Goal: Complete application form

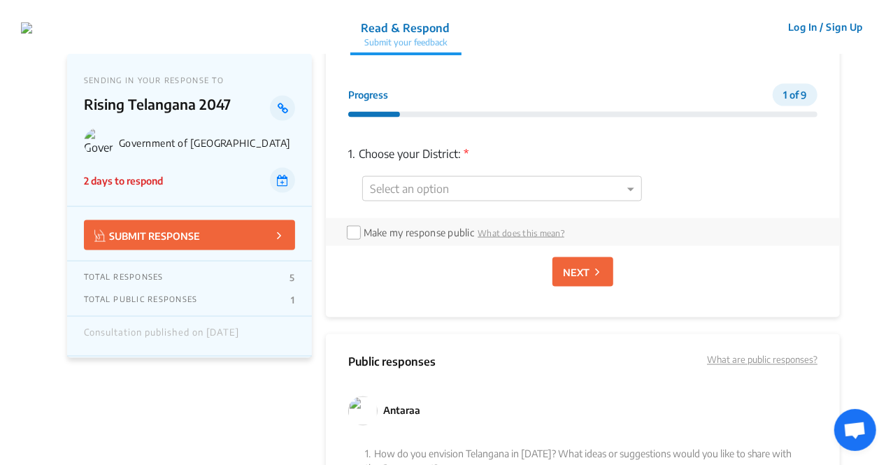
scroll to position [996, 0]
click at [622, 187] on div at bounding box center [502, 190] width 278 height 18
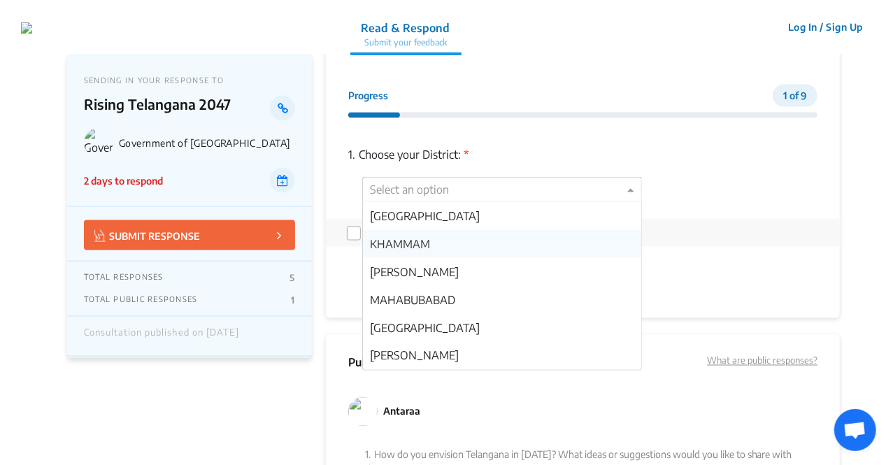
click at [471, 243] on div "KHAMMAM" at bounding box center [502, 244] width 278 height 28
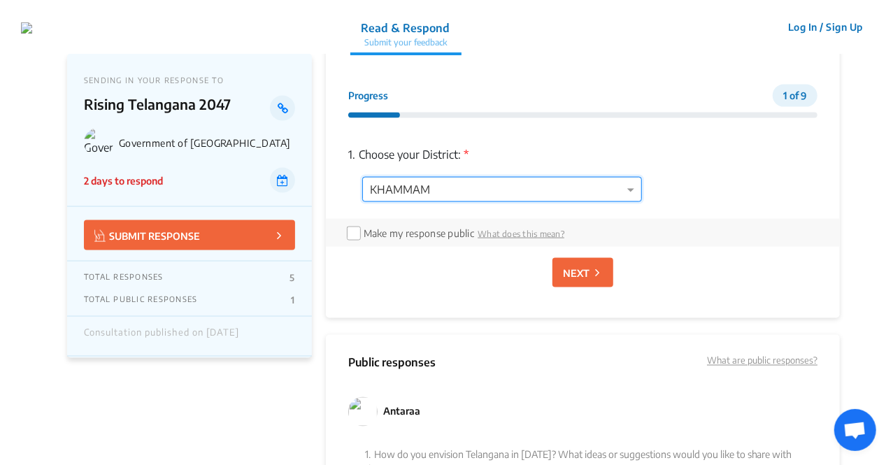
click at [572, 266] on p "NEXT" at bounding box center [576, 273] width 27 height 15
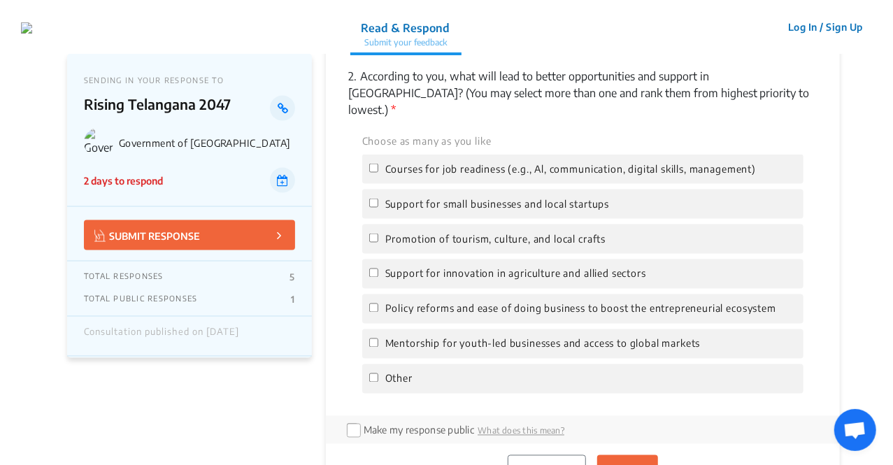
scroll to position [1075, 0]
click at [433, 196] on span "Support for small businesses and local startups" at bounding box center [497, 203] width 224 height 15
click at [378, 198] on input "Support for small businesses and local startups" at bounding box center [373, 202] width 9 height 9
checkbox input "true"
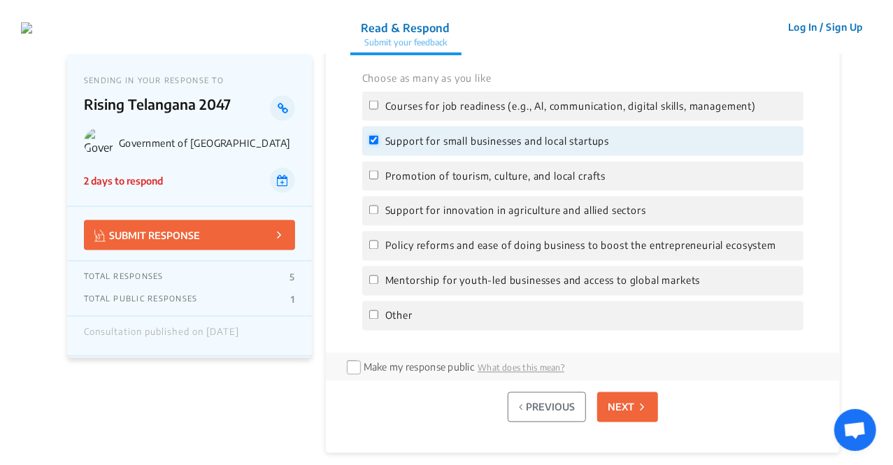
scroll to position [1138, 0]
click at [426, 202] on div "Support for innovation in agriculture and allied sectors" at bounding box center [582, 210] width 441 height 29
click at [418, 203] on span "Support for innovation in agriculture and allied sectors" at bounding box center [515, 210] width 261 height 15
click at [378, 205] on input "Support for innovation in agriculture and allied sectors" at bounding box center [373, 209] width 9 height 9
checkbox input "true"
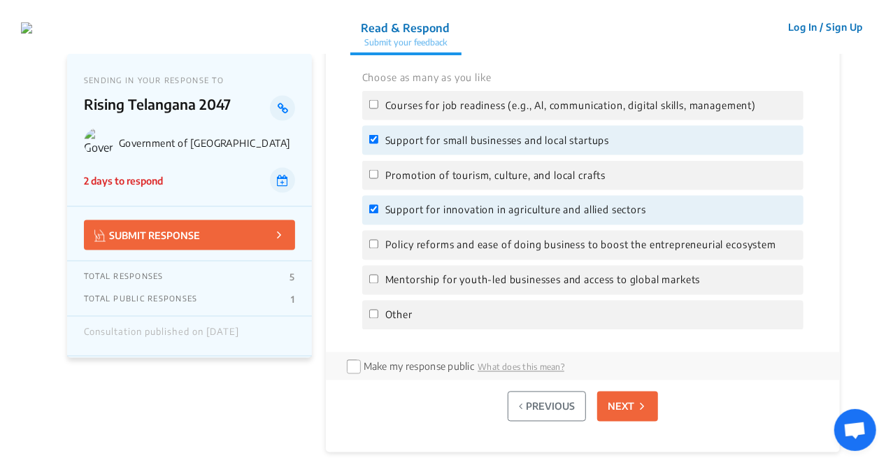
click at [412, 238] on span "Policy reforms and ease of doing business to boost the entrepreneurial ecosystem" at bounding box center [580, 245] width 391 height 15
click at [378, 240] on input "Policy reforms and ease of doing business to boost the entrepreneurial ecosystem" at bounding box center [373, 244] width 9 height 9
checkbox input "true"
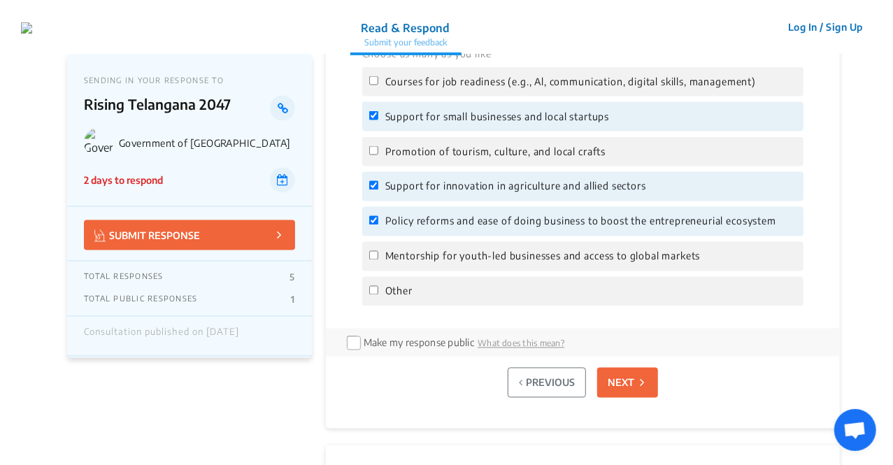
click at [642, 376] on icon at bounding box center [642, 383] width 4 height 15
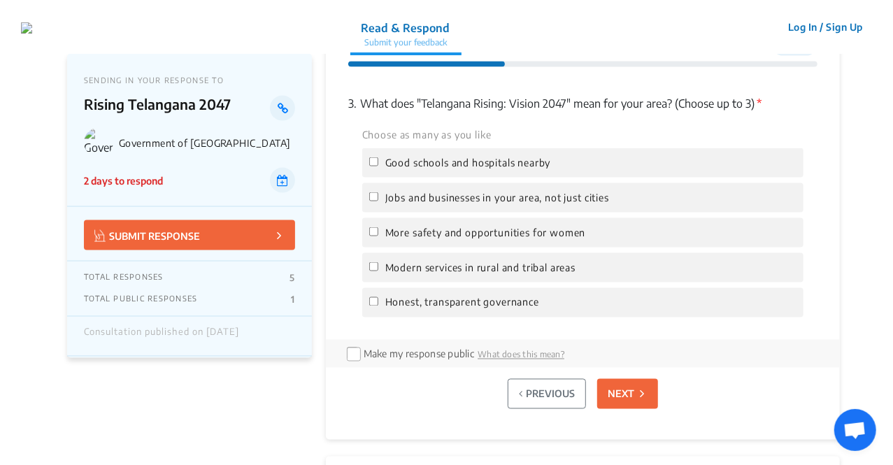
scroll to position [1044, 0]
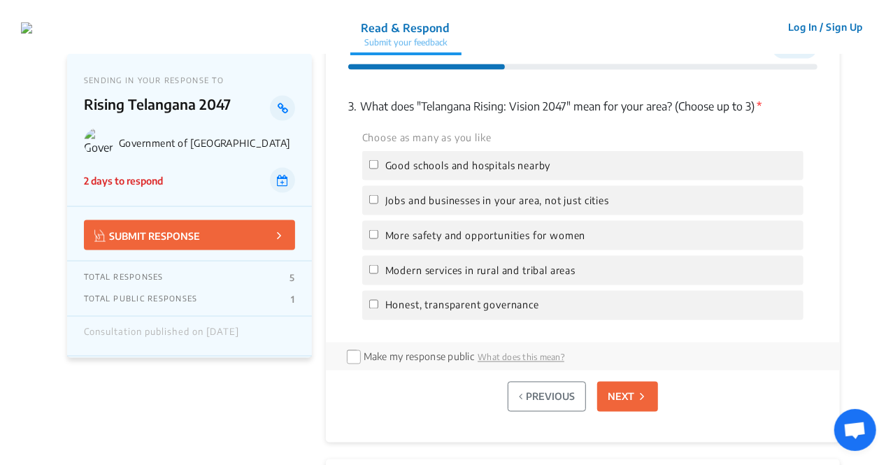
click at [452, 206] on span "Jobs and businesses in your area, not just cities" at bounding box center [497, 200] width 224 height 15
click at [378, 204] on input "Jobs and businesses in your area, not just cities" at bounding box center [373, 199] width 9 height 9
checkbox input "true"
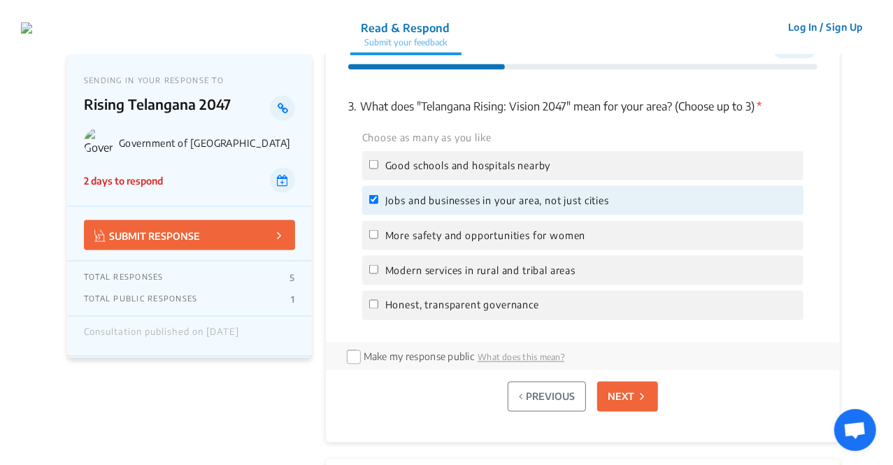
click at [420, 233] on span "More safety and opportunities for women" at bounding box center [485, 235] width 201 height 15
click at [378, 233] on input "More safety and opportunities for women" at bounding box center [373, 234] width 9 height 9
checkbox input "true"
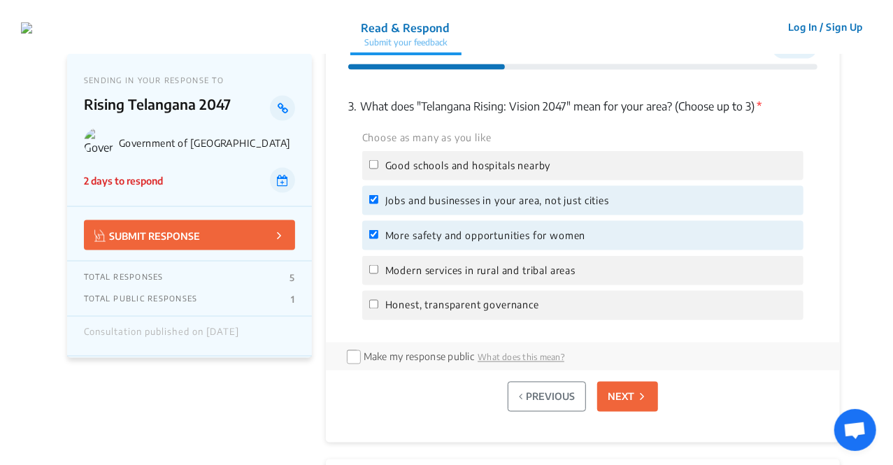
click at [608, 394] on p "NEXT" at bounding box center [621, 397] width 27 height 15
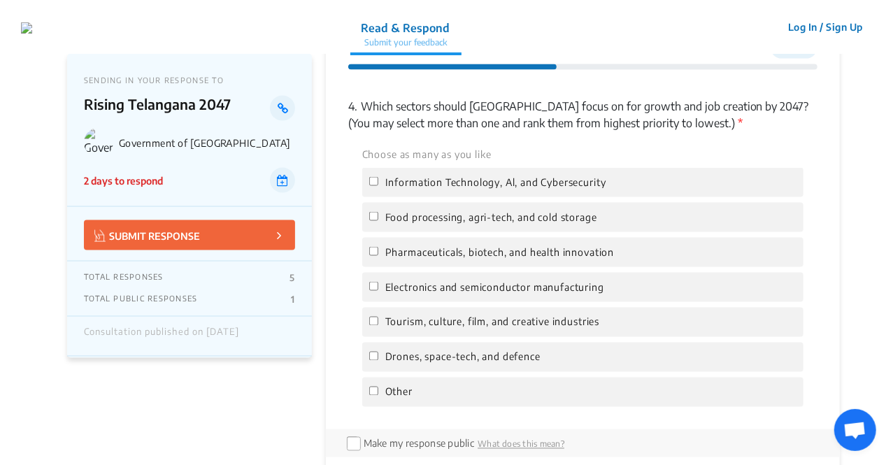
click at [425, 211] on span "Food processing, agri-tech, and cold storage" at bounding box center [491, 217] width 212 height 15
click at [378, 212] on input "Food processing, agri-tech, and cold storage" at bounding box center [373, 216] width 9 height 9
checkbox input "true"
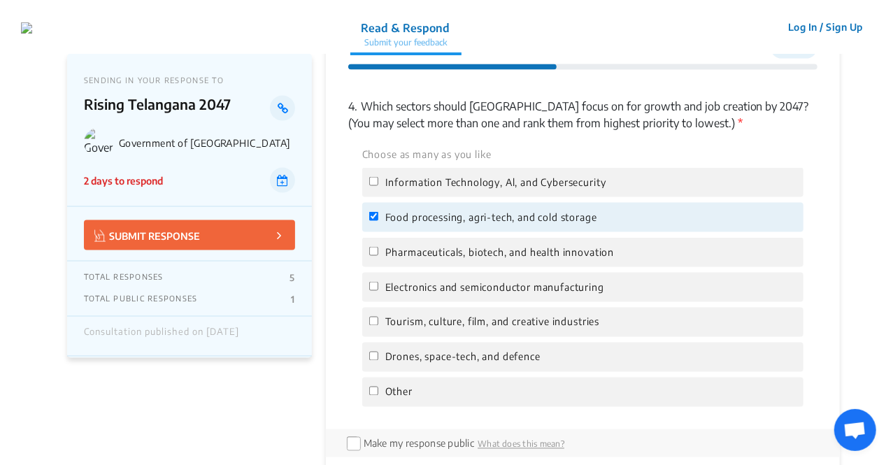
click at [424, 268] on div "Choose as many as you like Information Technology, Al, and Cybersecurity Food p…" at bounding box center [582, 276] width 469 height 262
click at [417, 255] on span "Pharmaceuticals, biotech, and health innovation" at bounding box center [499, 252] width 229 height 15
click at [378, 255] on input "Pharmaceuticals, biotech, and health innovation" at bounding box center [373, 251] width 9 height 9
checkbox input "true"
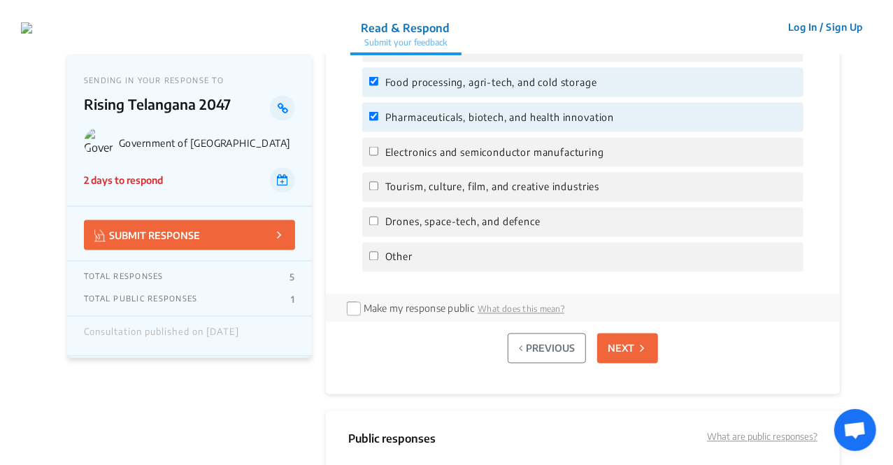
click at [631, 358] on button "NEXT" at bounding box center [627, 349] width 61 height 30
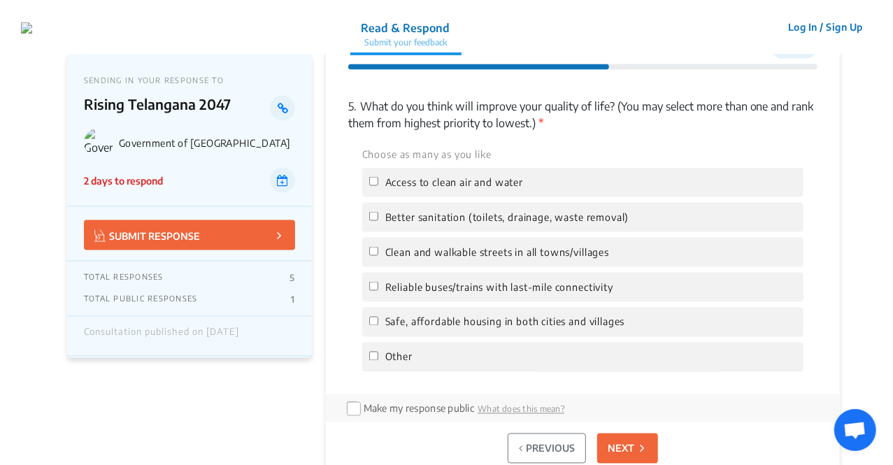
click at [405, 213] on span "Better sanitation (toilets, drainage, waste removal)" at bounding box center [507, 217] width 244 height 15
click at [378, 213] on input "Better sanitation (toilets, drainage, waste removal)" at bounding box center [373, 216] width 9 height 9
checkbox input "true"
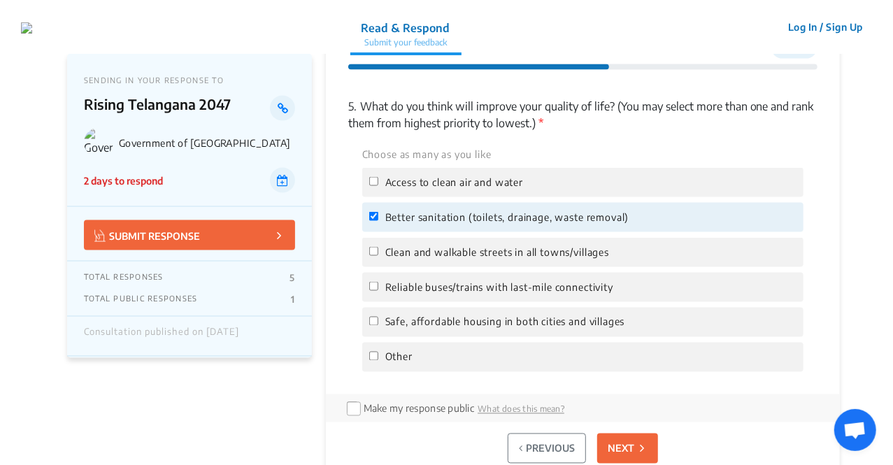
click at [619, 440] on button "NEXT" at bounding box center [627, 449] width 61 height 30
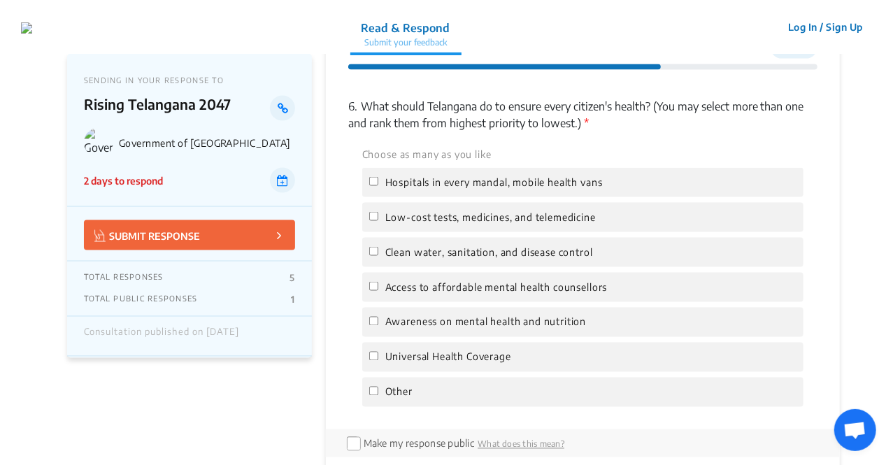
click at [443, 213] on span "Low-cost tests, medicines, and telemedicine" at bounding box center [490, 217] width 211 height 15
click at [378, 213] on input "Low-cost tests, medicines, and telemedicine" at bounding box center [373, 216] width 9 height 9
checkbox input "true"
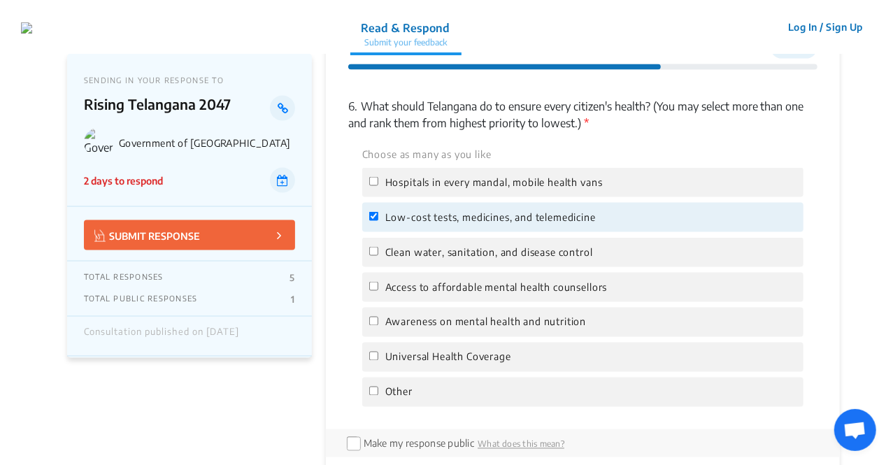
click at [432, 297] on div "Access to affordable mental health counsellors" at bounding box center [582, 287] width 441 height 29
click at [504, 296] on div "Access to affordable mental health counsellors" at bounding box center [582, 287] width 441 height 29
click at [504, 287] on span "Access to affordable mental health counsellors" at bounding box center [496, 287] width 222 height 15
click at [378, 287] on input "Access to affordable mental health counsellors" at bounding box center [373, 286] width 9 height 9
checkbox input "true"
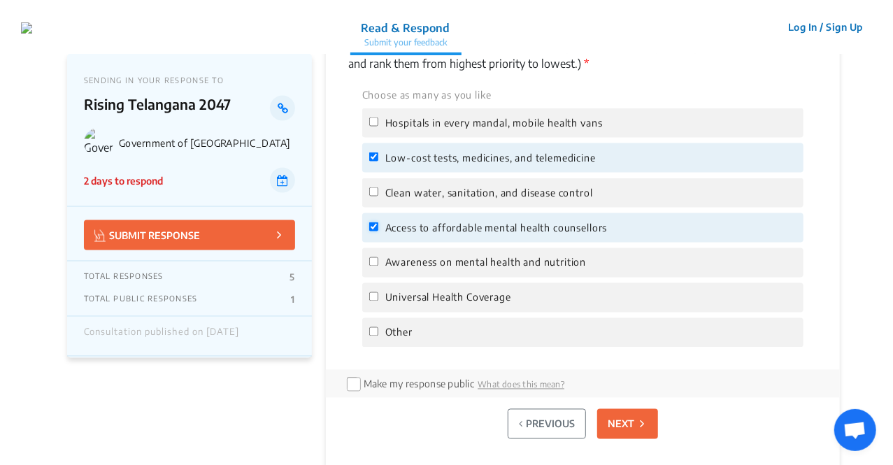
scroll to position [1106, 0]
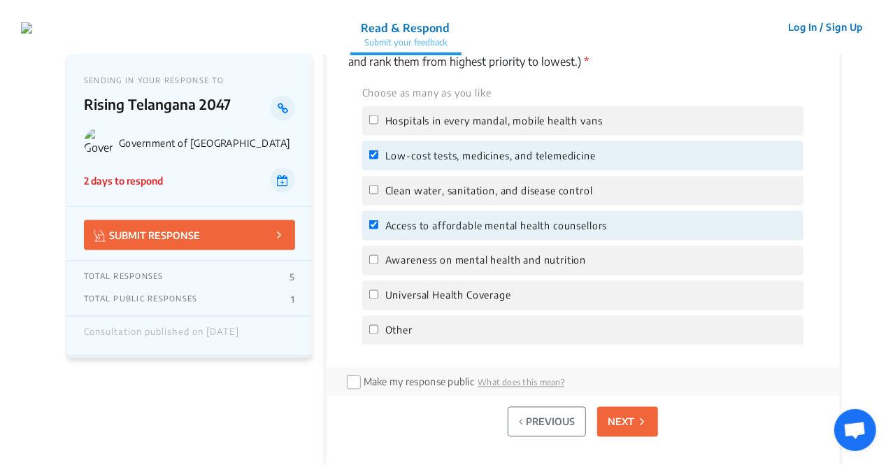
click at [634, 413] on button "NEXT" at bounding box center [627, 422] width 61 height 30
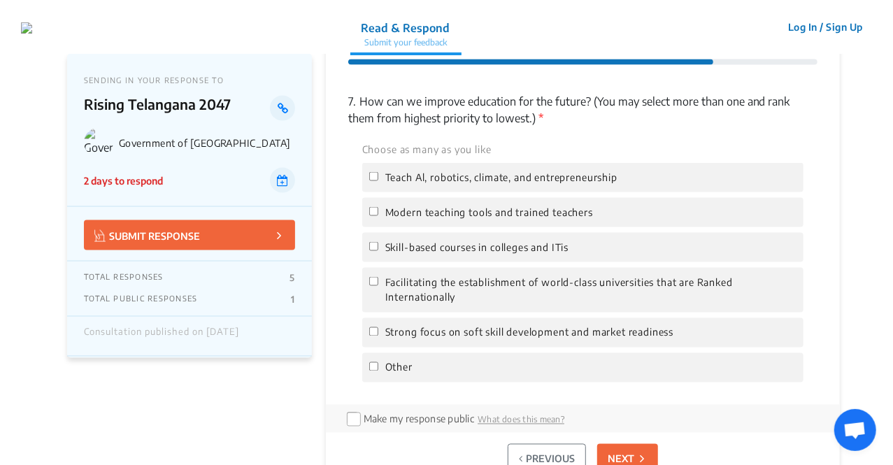
scroll to position [1044, 0]
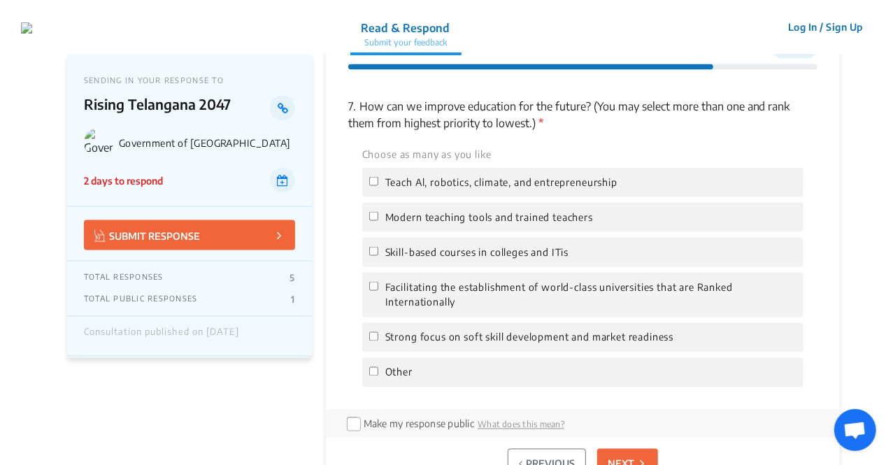
click at [492, 233] on div "Choose as many as you like Teach Al, robotics, climate, and entrepreneurship Mo…" at bounding box center [582, 266] width 469 height 242
click at [471, 209] on div "Modern teaching tools and trained teachers" at bounding box center [582, 217] width 441 height 29
click at [428, 218] on span "Modern teaching tools and trained teachers" at bounding box center [489, 217] width 208 height 15
click at [378, 218] on input "Modern teaching tools and trained teachers" at bounding box center [373, 216] width 9 height 9
checkbox input "true"
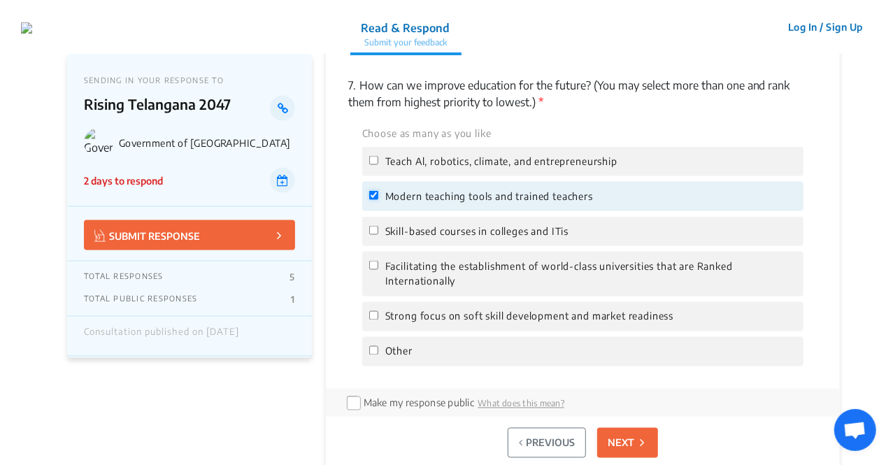
scroll to position [1066, 0]
click at [620, 444] on p "NEXT" at bounding box center [621, 442] width 27 height 15
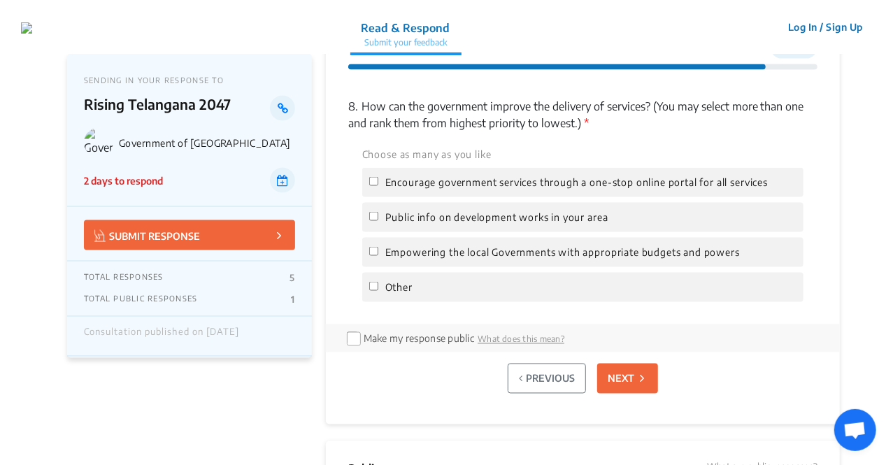
click at [427, 214] on span "Public info on development works in your area" at bounding box center [496, 217] width 223 height 15
click at [378, 214] on input "Public info on development works in your area" at bounding box center [373, 216] width 9 height 9
checkbox input "true"
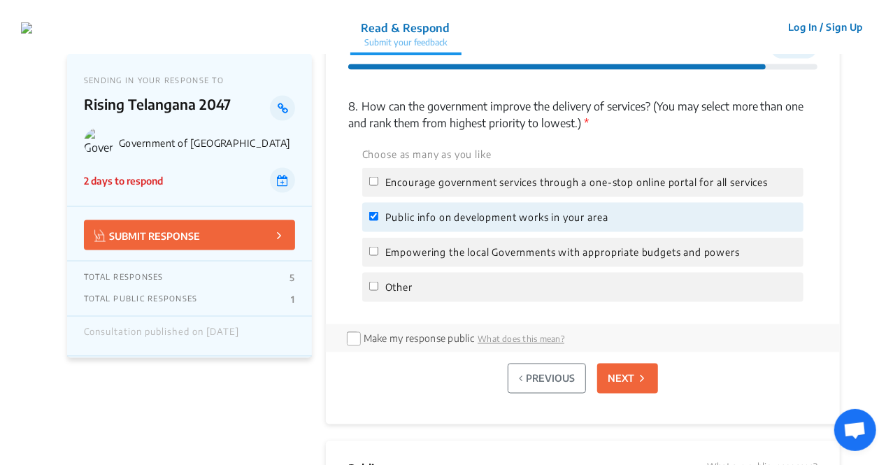
click at [618, 385] on p "NEXT" at bounding box center [621, 378] width 27 height 15
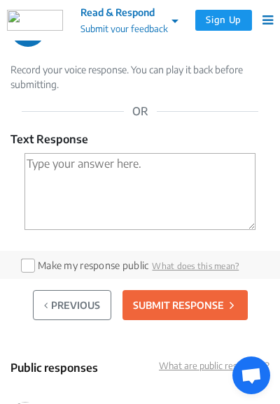
scroll to position [1395, 0]
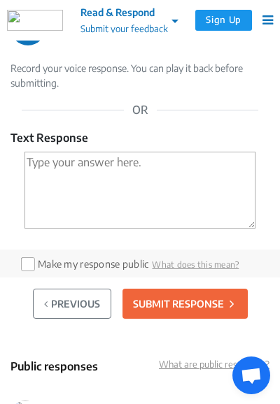
click at [63, 289] on button "PREVIOUS" at bounding box center [72, 304] width 78 height 30
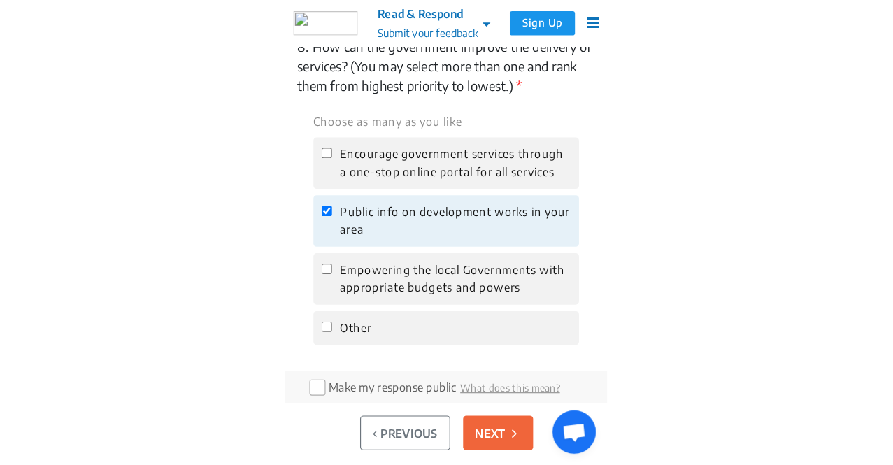
scroll to position [1253, 0]
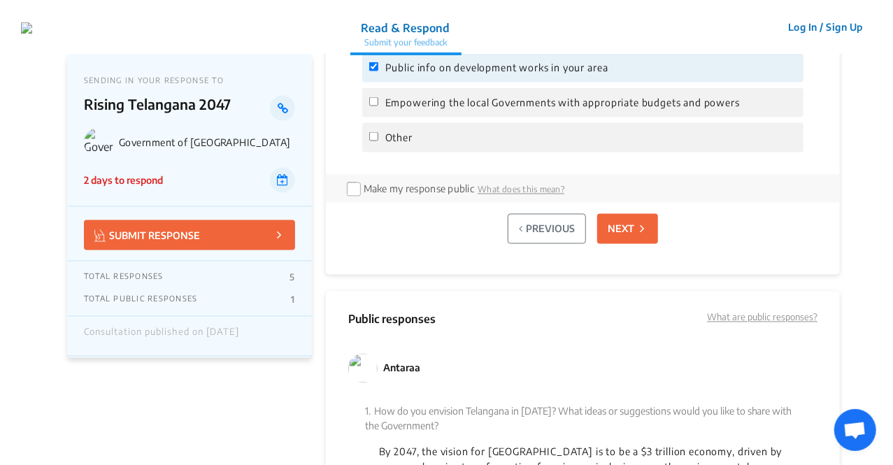
click at [618, 231] on p "NEXT" at bounding box center [621, 229] width 27 height 15
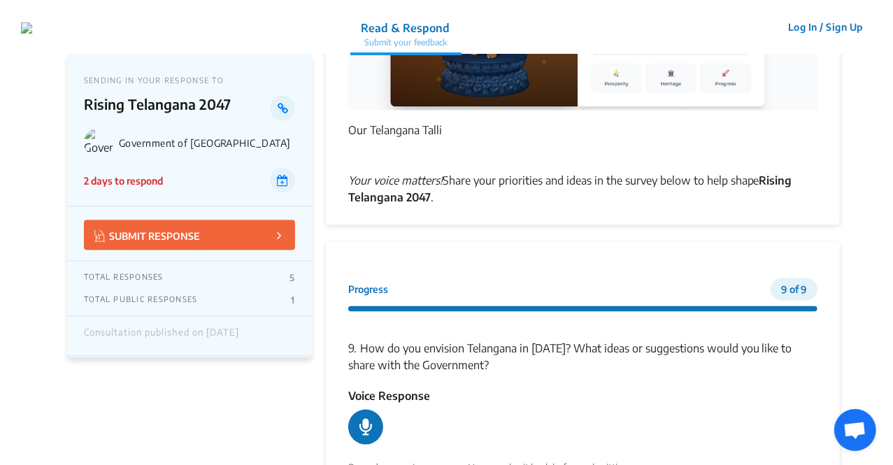
scroll to position [799, 0]
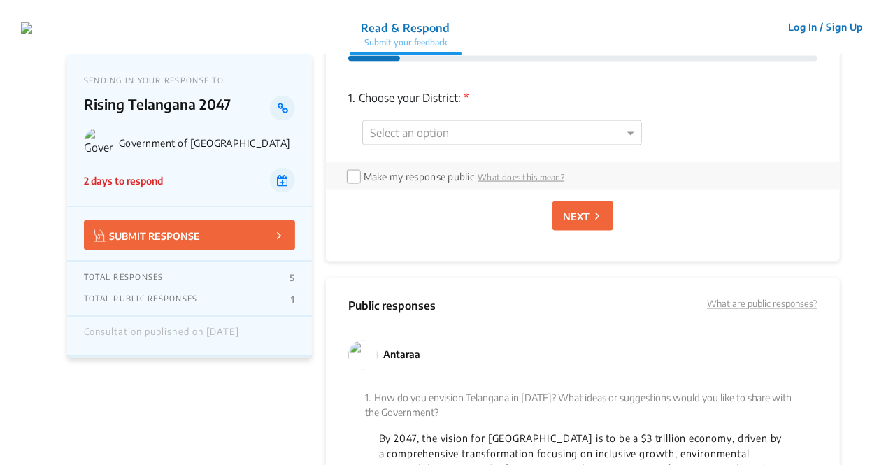
scroll to position [969, 0]
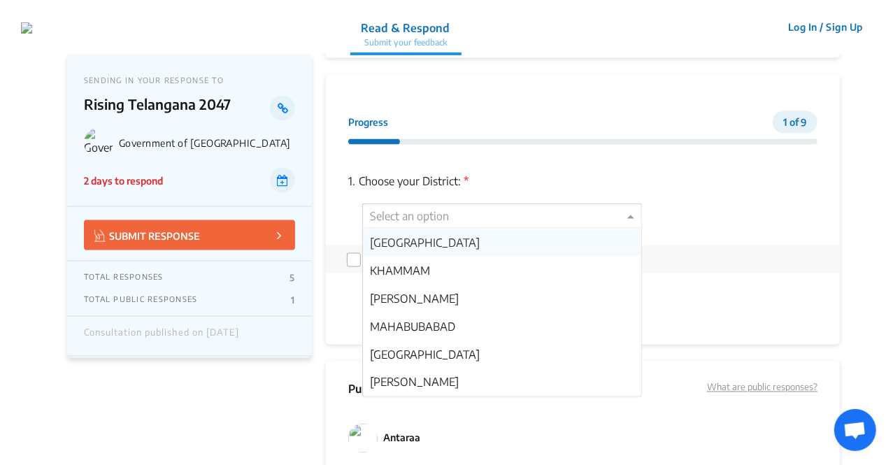
click at [405, 216] on div at bounding box center [502, 217] width 278 height 18
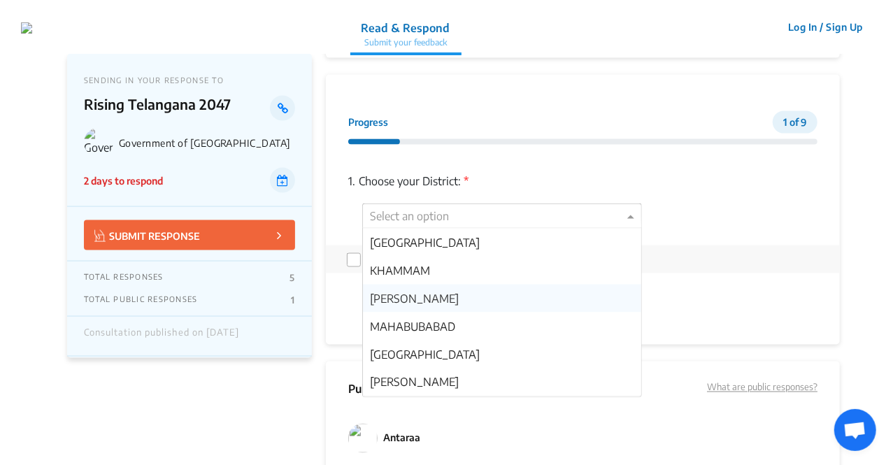
click at [413, 285] on div "KOMARAM BHEEM ASIFABAD" at bounding box center [502, 299] width 278 height 28
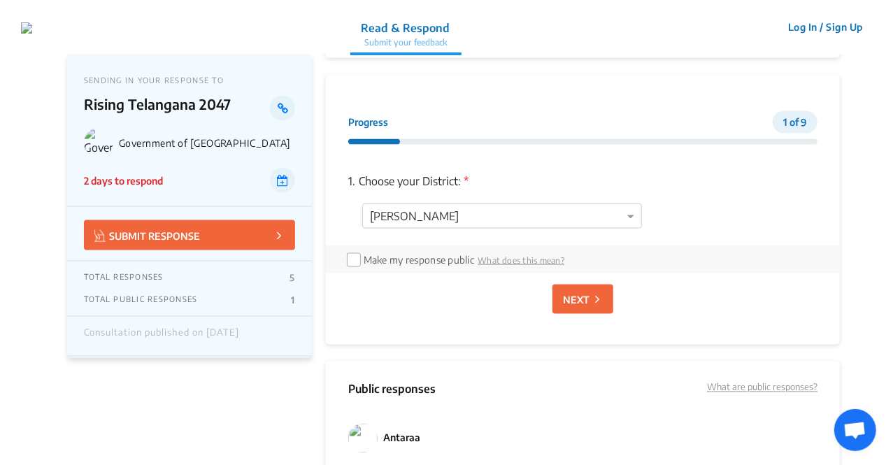
click at [573, 297] on p "NEXT" at bounding box center [576, 299] width 27 height 15
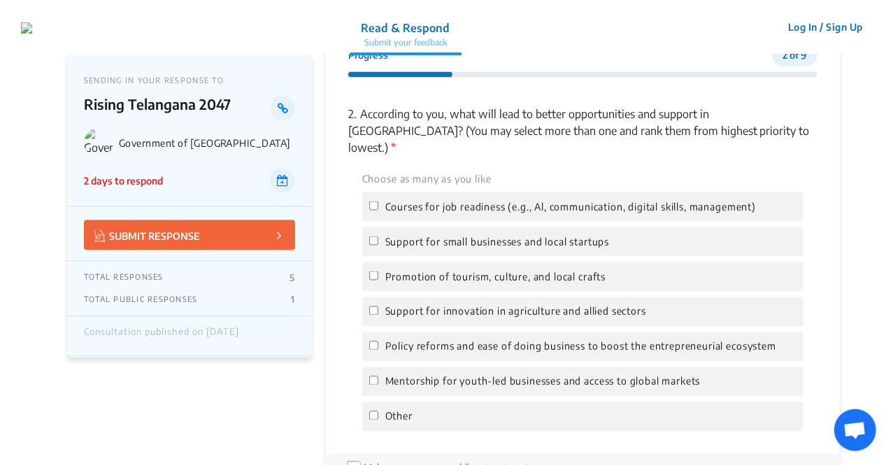
scroll to position [1044, 0]
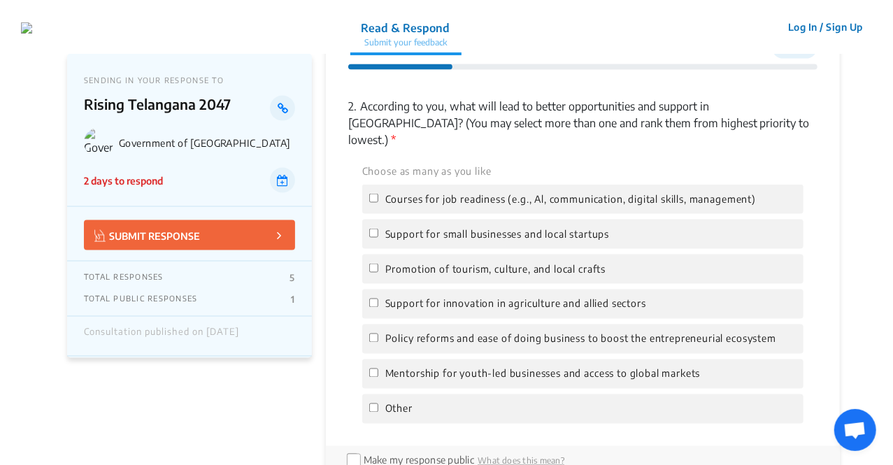
click at [442, 227] on span "Support for small businesses and local startups" at bounding box center [497, 234] width 224 height 15
click at [378, 229] on input "Support for small businesses and local startups" at bounding box center [373, 233] width 9 height 9
checkbox input "true"
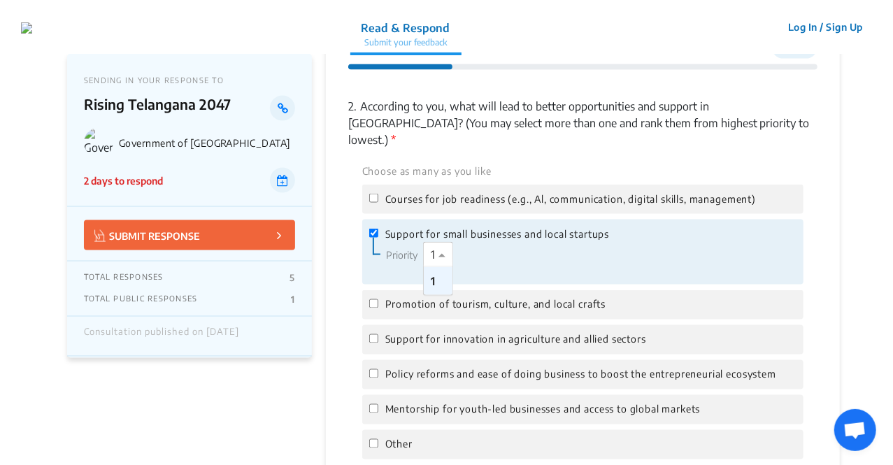
click at [433, 246] on div at bounding box center [445, 255] width 42 height 18
click at [468, 297] on span "Promotion of tourism, culture, and local crafts" at bounding box center [495, 304] width 220 height 15
click at [378, 299] on input "Promotion of tourism, culture, and local crafts" at bounding box center [373, 303] width 9 height 9
checkbox input "true"
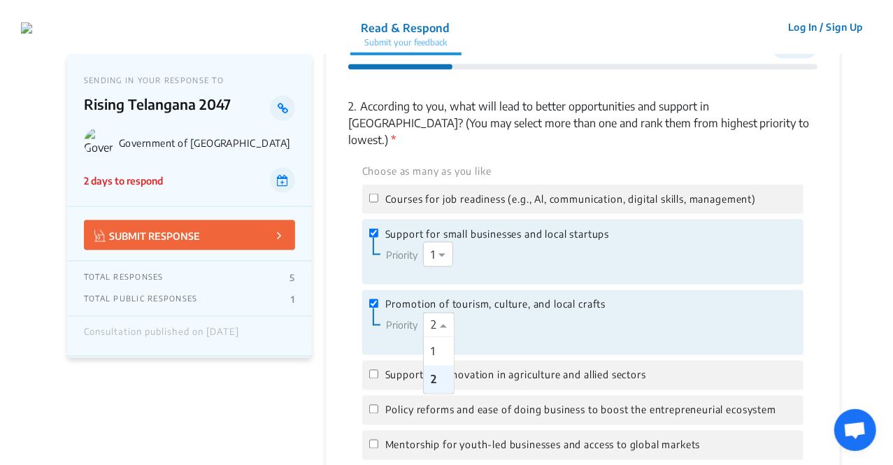
click at [442, 317] on span at bounding box center [444, 325] width 17 height 17
click at [478, 368] on span "Support for innovation in agriculture and allied sectors" at bounding box center [515, 375] width 261 height 15
click at [378, 370] on input "Support for innovation in agriculture and allied sectors" at bounding box center [373, 374] width 9 height 9
checkbox input "true"
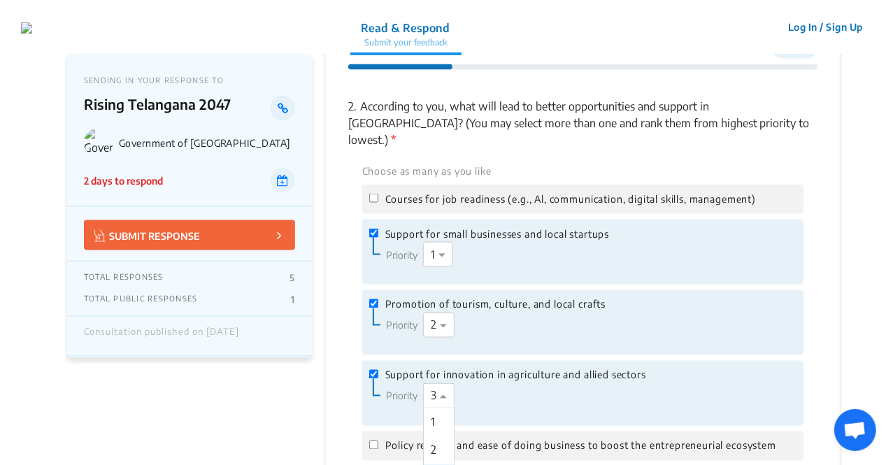
click at [442, 387] on span at bounding box center [444, 395] width 17 height 17
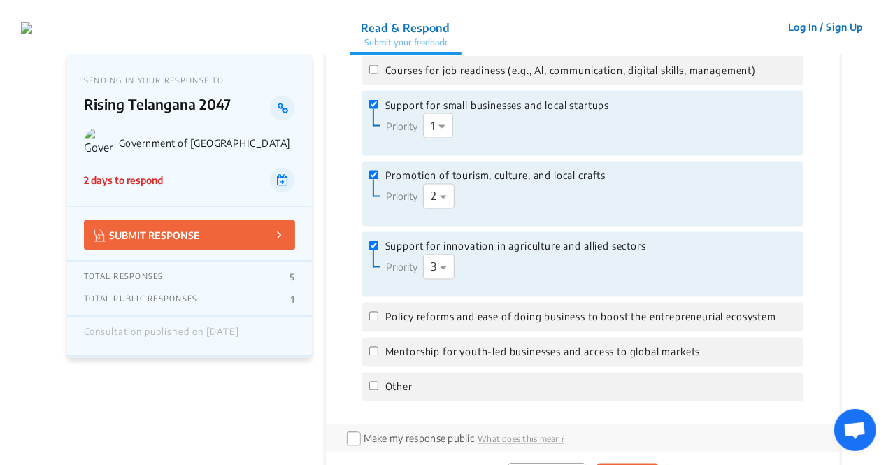
click at [470, 310] on div "Policy reforms and ease of doing business to boost the entrepreneurial ecosystem" at bounding box center [582, 317] width 441 height 29
click at [464, 310] on span "Policy reforms and ease of doing business to boost the entrepreneurial ecosystem" at bounding box center [580, 317] width 391 height 15
click at [378, 312] on input "Policy reforms and ease of doing business to boost the entrepreneurial ecosystem" at bounding box center [373, 316] width 9 height 9
checkbox input "true"
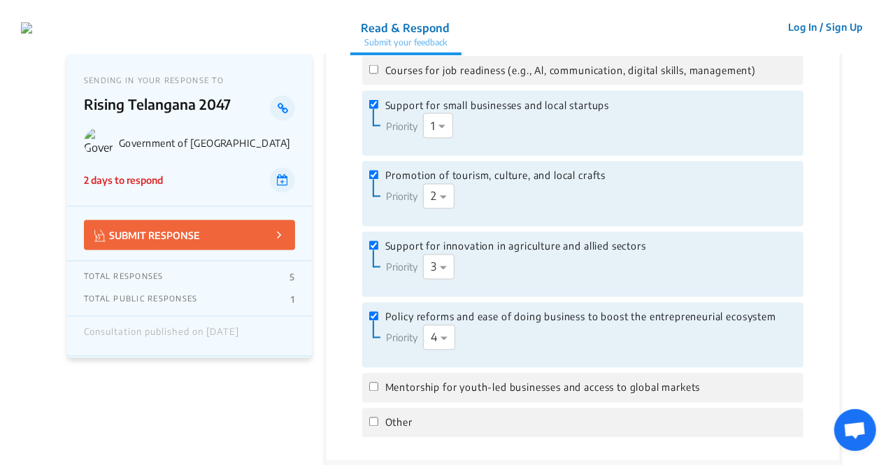
click at [439, 380] on span "Mentorship for youth-led businesses and access to global markets" at bounding box center [542, 387] width 315 height 15
click at [378, 383] on input "Mentorship for youth-led businesses and access to global markets" at bounding box center [373, 387] width 9 height 9
checkbox input "true"
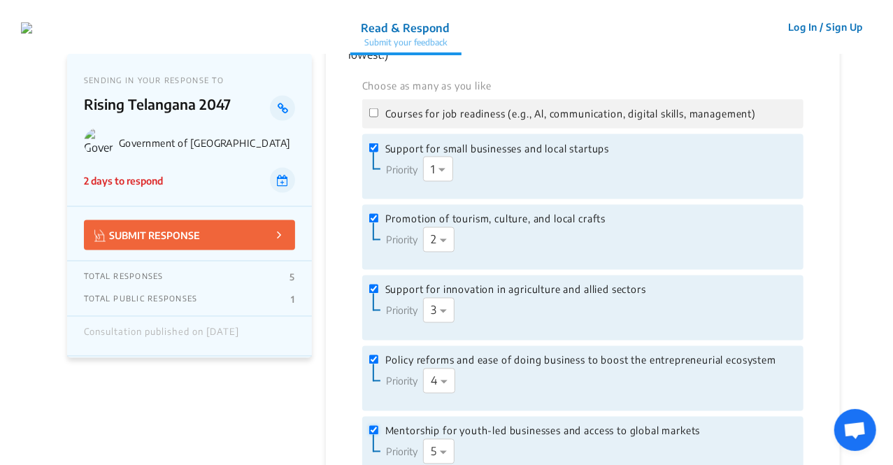
scroll to position [1107, 0]
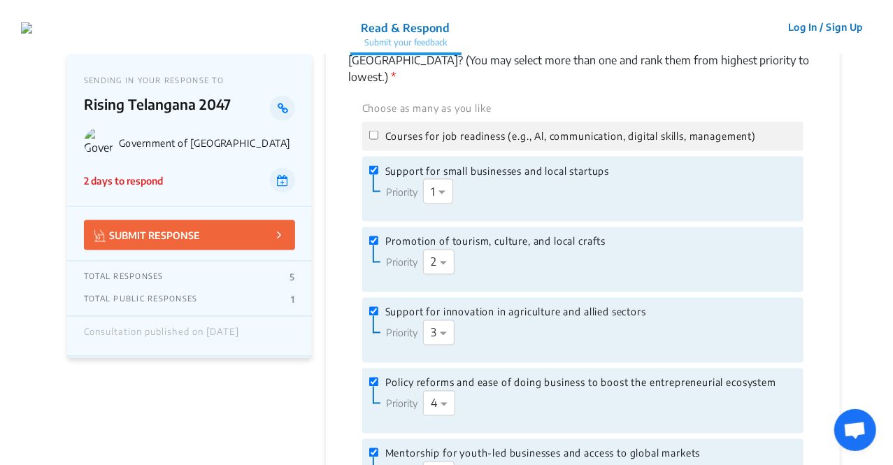
click at [423, 129] on span "Courses for job readiness (e.g., Al, communication, digital skills, management)" at bounding box center [570, 136] width 371 height 15
click at [378, 131] on input "Courses for job readiness (e.g., Al, communication, digital skills, management)" at bounding box center [373, 135] width 9 height 9
checkbox input "true"
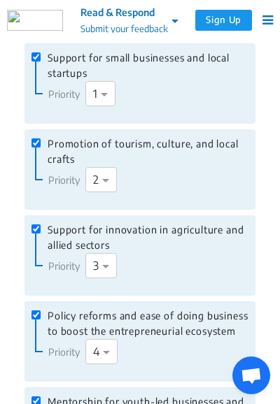
scroll to position [1481, 0]
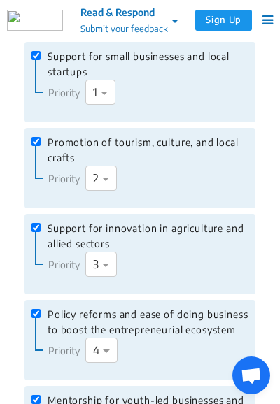
click at [88, 221] on span "Support for innovation in agriculture and allied sectors" at bounding box center [148, 236] width 201 height 31
click at [41, 223] on input "Support for innovation in agriculture and allied sectors" at bounding box center [35, 227] width 9 height 9
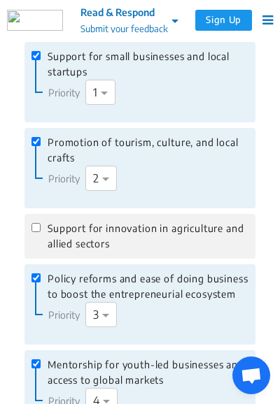
click at [88, 221] on span "Support for innovation in agriculture and allied sectors" at bounding box center [148, 236] width 201 height 31
click at [41, 223] on input "Support for innovation in agriculture and allied sectors" at bounding box center [35, 227] width 9 height 9
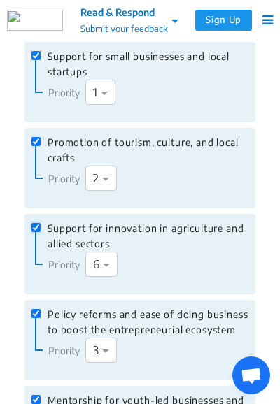
click at [88, 221] on span "Support for innovation in agriculture and allied sectors" at bounding box center [148, 236] width 201 height 31
click at [41, 223] on input "Support for innovation in agriculture and allied sectors" at bounding box center [35, 227] width 9 height 9
checkbox input "false"
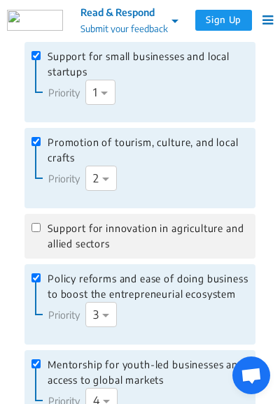
click at [88, 170] on div at bounding box center [107, 179] width 42 height 18
click at [98, 141] on span "Promotion of tourism, culture, and local crafts" at bounding box center [148, 150] width 201 height 31
click at [41, 141] on input "Promotion of tourism, culture, and local crafts" at bounding box center [35, 141] width 9 height 9
checkbox input "false"
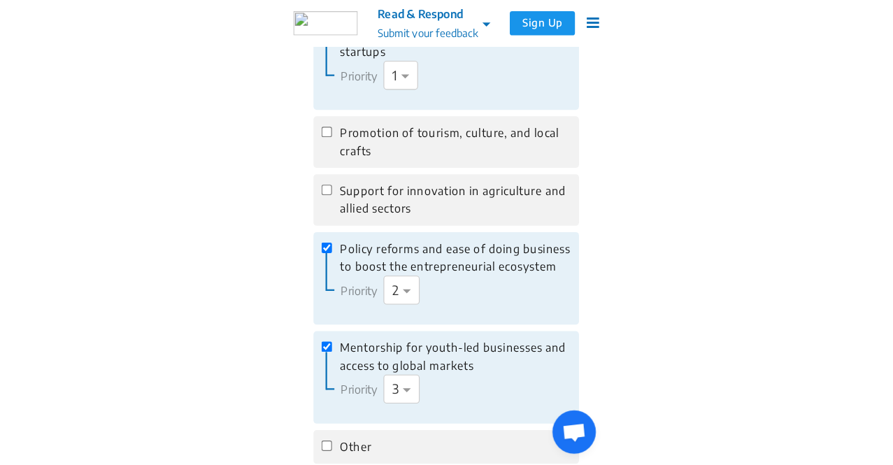
scroll to position [1506, 0]
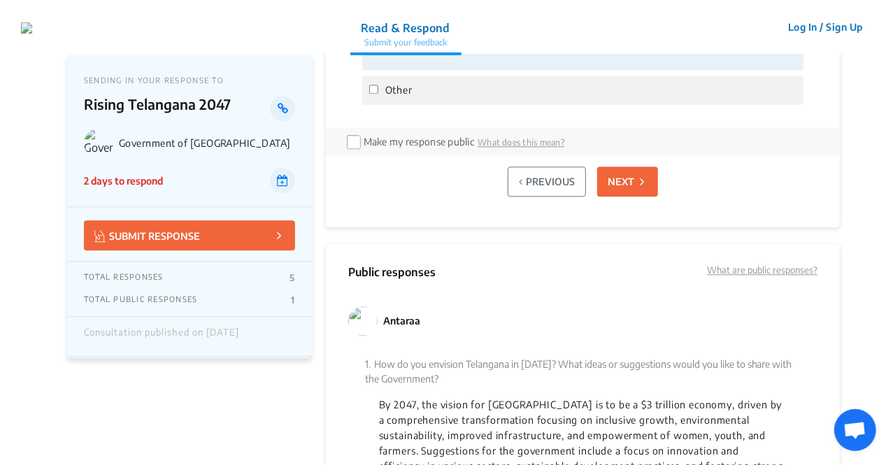
click at [875, 6] on nav "Read & Respond Submit your feedback Read & Respond Submit your feedback Log In …" at bounding box center [446, 27] width 893 height 54
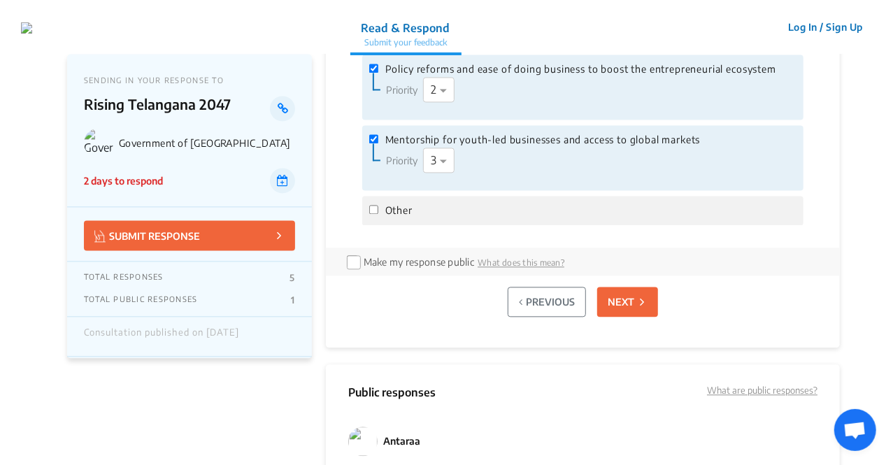
scroll to position [1275, 0]
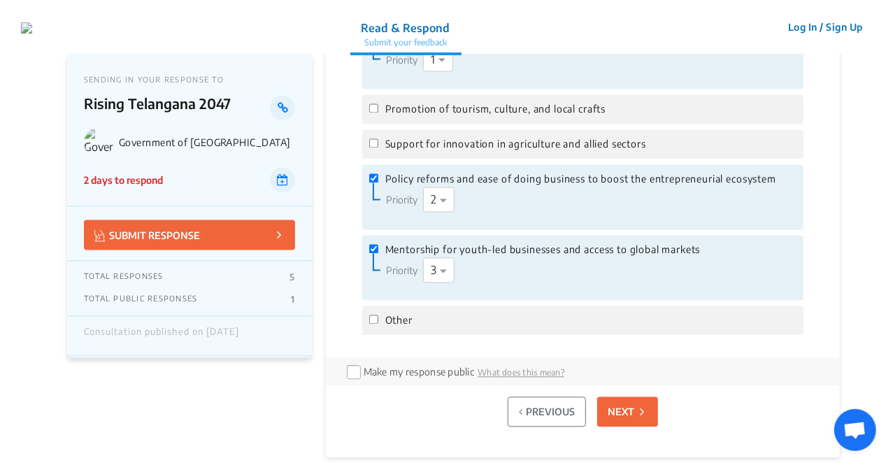
click at [631, 405] on p "NEXT" at bounding box center [621, 412] width 27 height 15
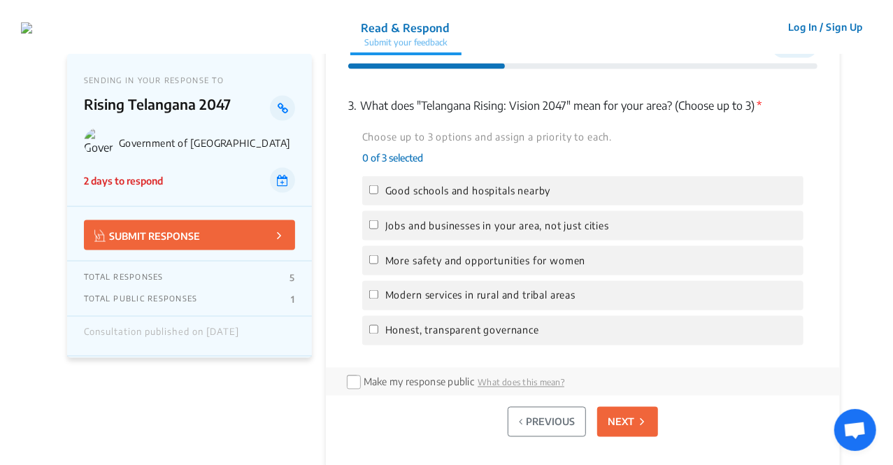
scroll to position [1044, 0]
click at [400, 234] on span "Jobs and businesses in your area, not just cities" at bounding box center [497, 226] width 224 height 15
click at [378, 230] on input "Jobs and businesses in your area, not just cities" at bounding box center [373, 225] width 9 height 9
checkbox input "true"
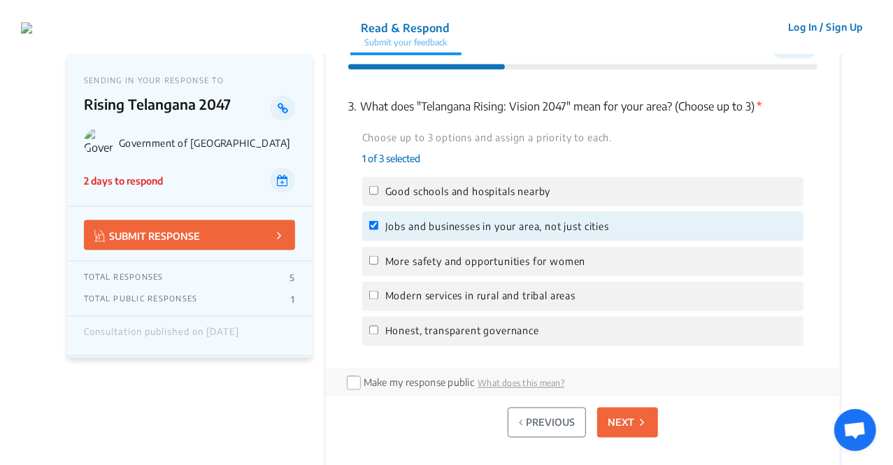
click at [385, 252] on div "More safety and opportunities for women" at bounding box center [582, 261] width 441 height 29
click at [380, 262] on label "More safety and opportunities for women" at bounding box center [582, 261] width 427 height 15
click at [378, 262] on input "More safety and opportunities for women" at bounding box center [373, 260] width 9 height 9
checkbox input "true"
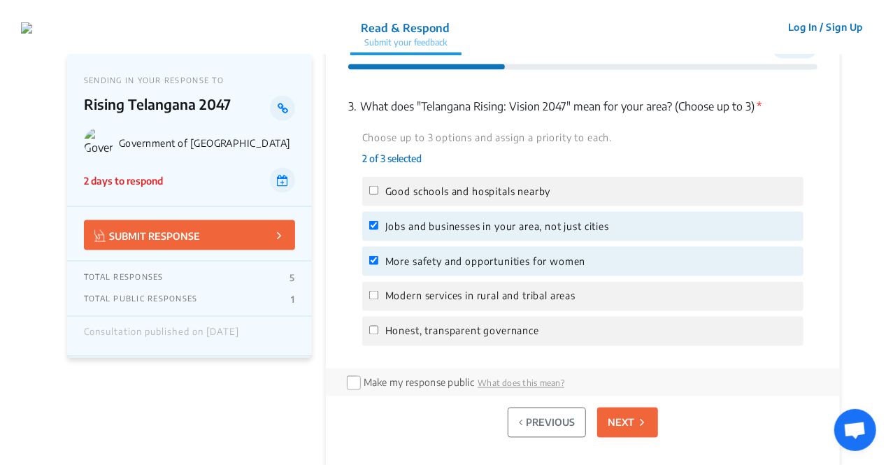
click at [390, 300] on span "Modern services in rural and tribal areas" at bounding box center [480, 296] width 190 height 15
click at [378, 300] on input "Modern services in rural and tribal areas" at bounding box center [373, 295] width 9 height 9
checkbox input "true"
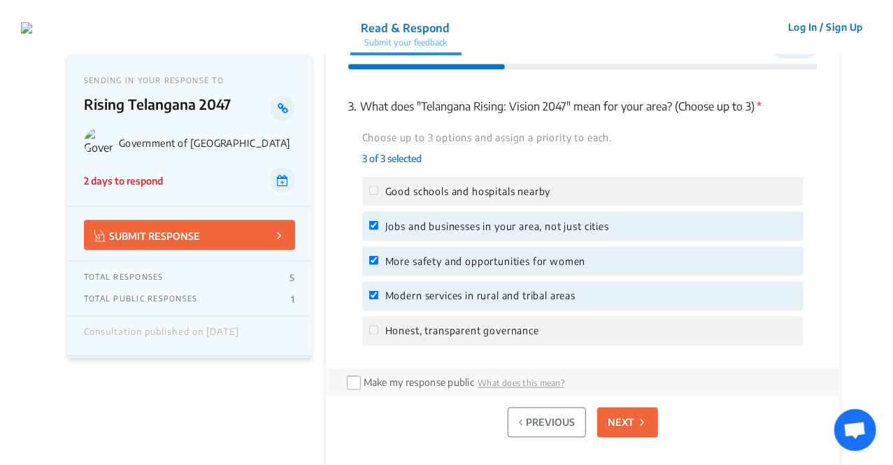
click at [403, 332] on span "Honest, transparent governance" at bounding box center [462, 331] width 154 height 15
click at [390, 190] on span "Good schools and hospitals nearby" at bounding box center [468, 191] width 166 height 15
click at [386, 181] on div "Good schools and hospitals nearby" at bounding box center [582, 191] width 441 height 29
click at [643, 424] on icon at bounding box center [642, 422] width 4 height 15
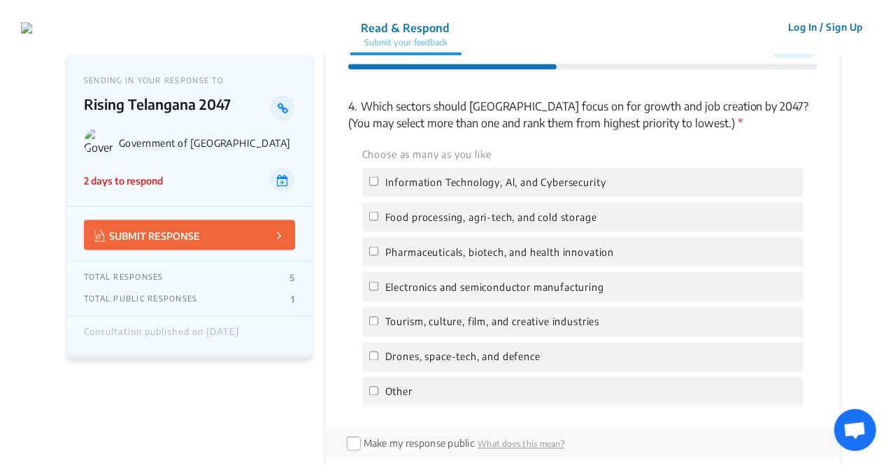
click at [434, 173] on div "Information Technology, Al, and Cybersecurity" at bounding box center [582, 182] width 441 height 29
click at [429, 185] on span "Information Technology, Al, and Cybersecurity" at bounding box center [495, 182] width 221 height 15
click at [378, 185] on input "Information Technology, Al, and Cybersecurity" at bounding box center [373, 181] width 9 height 9
checkbox input "true"
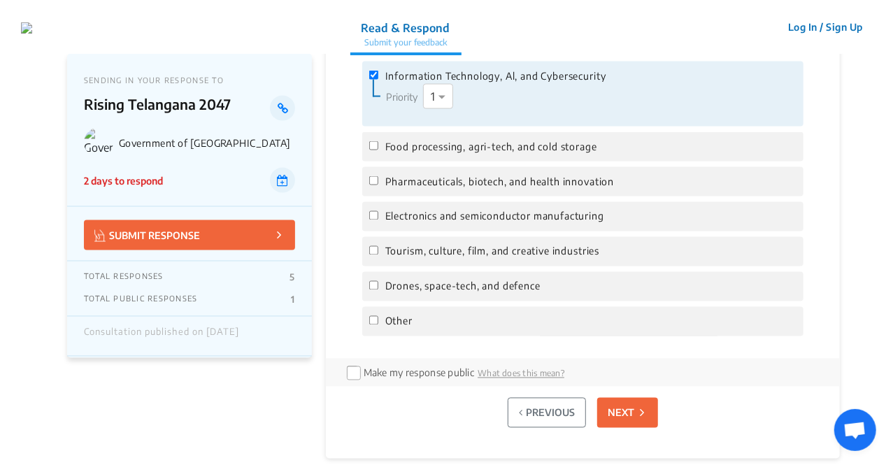
click at [627, 408] on p "NEXT" at bounding box center [621, 413] width 27 height 15
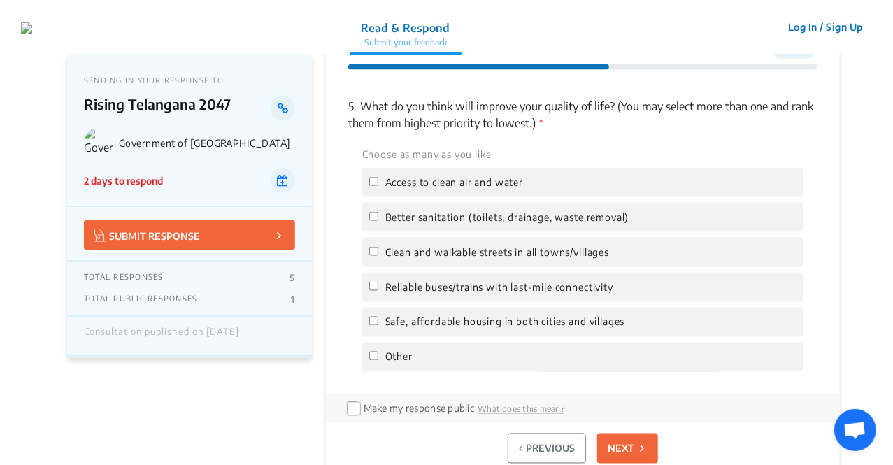
click at [433, 215] on span "Better sanitation (toilets, drainage, waste removal)" at bounding box center [507, 217] width 244 height 15
click at [378, 215] on input "Better sanitation (toilets, drainage, waste removal)" at bounding box center [373, 216] width 9 height 9
checkbox input "true"
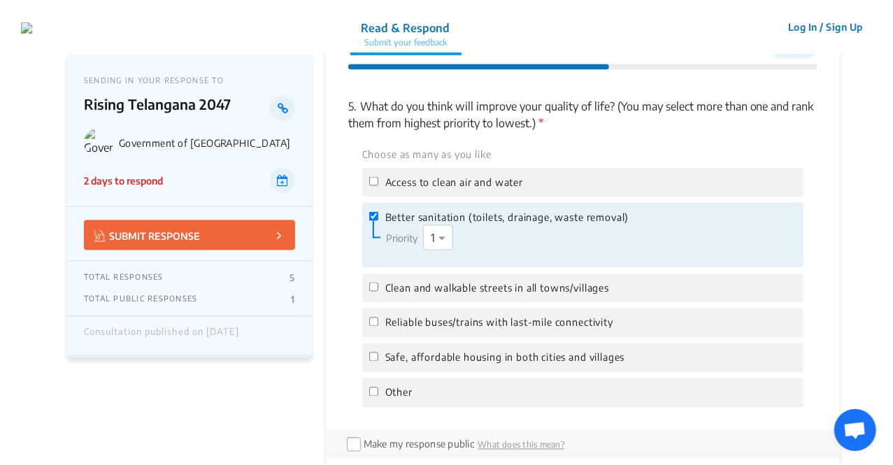
click at [411, 286] on span "Clean and walkable streets in all towns/villages" at bounding box center [497, 287] width 224 height 15
click at [378, 286] on input "Clean and walkable streets in all towns/villages" at bounding box center [373, 287] width 9 height 9
checkbox input "true"
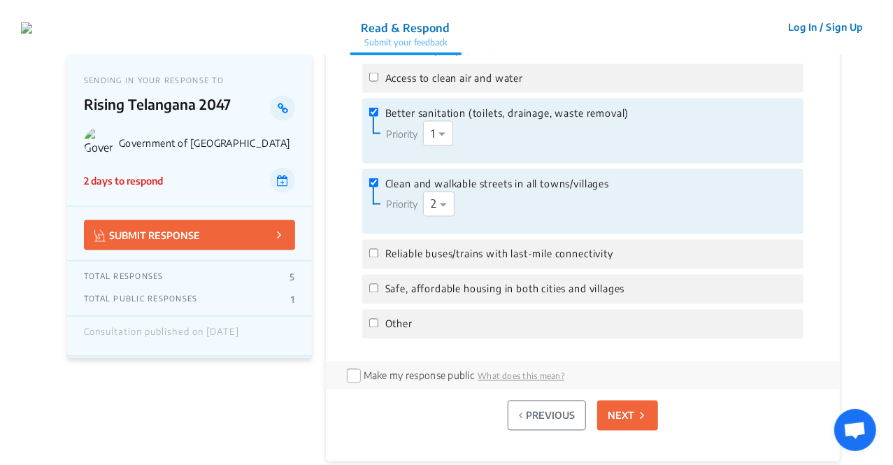
click at [601, 404] on button "NEXT" at bounding box center [627, 416] width 61 height 30
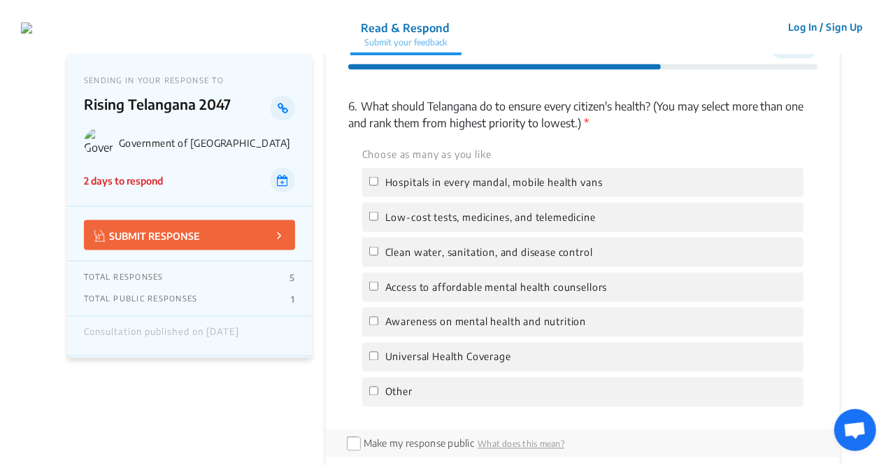
click at [431, 178] on span "Hospitals in every mandal, mobile health vans" at bounding box center [494, 182] width 218 height 15
click at [378, 178] on input "Hospitals in every mandal, mobile health vans" at bounding box center [373, 181] width 9 height 9
checkbox input "true"
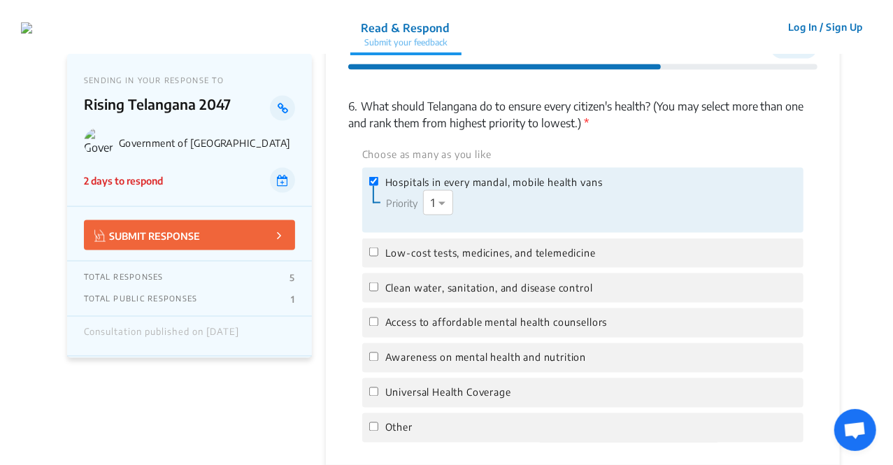
click at [477, 264] on div "Low-cost tests, medicines, and telemedicine" at bounding box center [582, 252] width 441 height 29
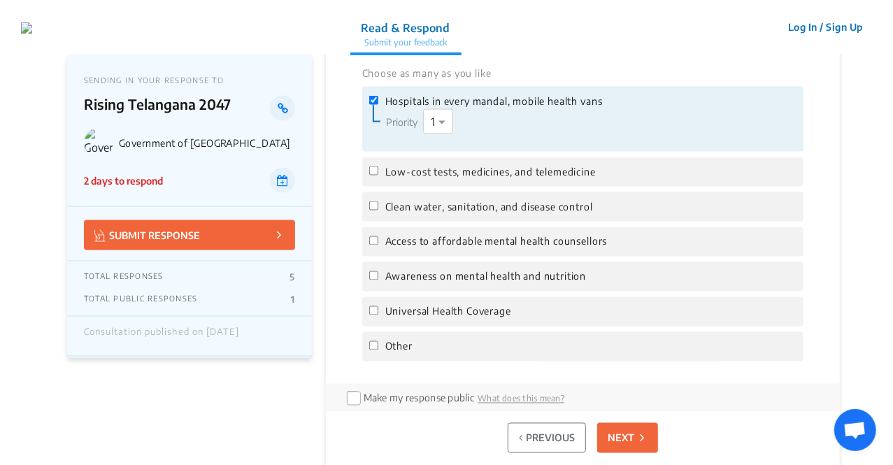
click at [480, 242] on span "Access to affordable mental health counsellors" at bounding box center [496, 241] width 222 height 15
click at [378, 242] on input "Access to affordable mental health counsellors" at bounding box center [373, 240] width 9 height 9
checkbox input "true"
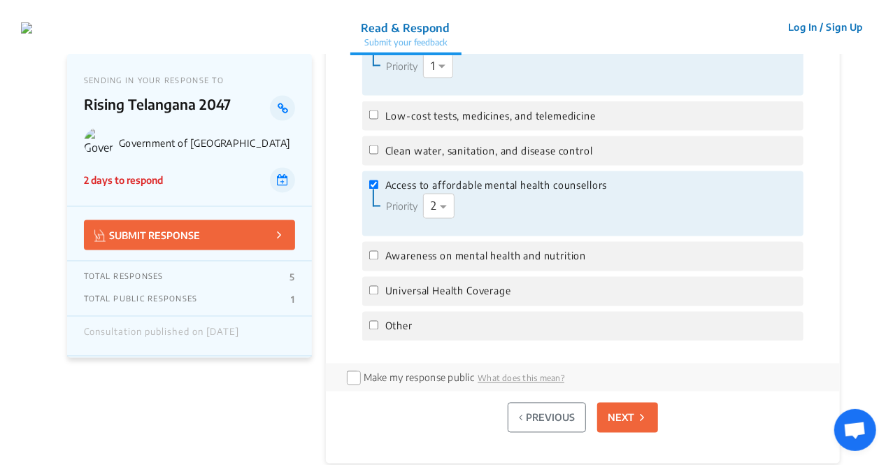
click at [620, 415] on p "NEXT" at bounding box center [621, 418] width 27 height 15
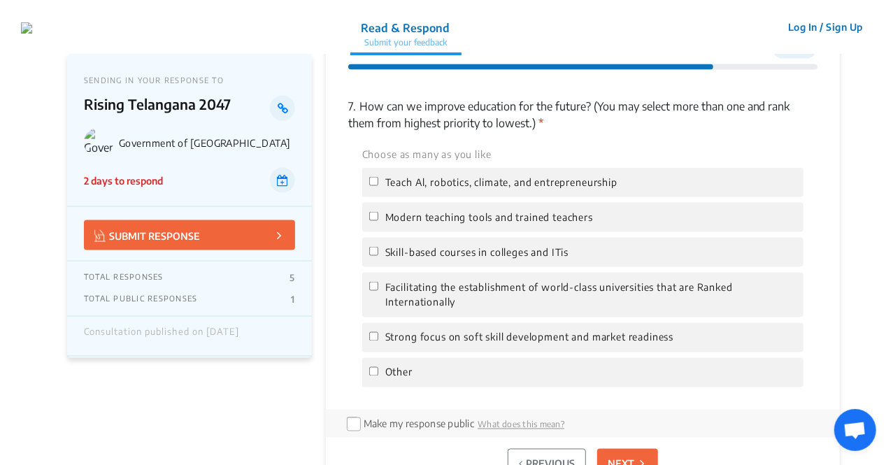
click at [436, 224] on span "Modern teaching tools and trained teachers" at bounding box center [489, 217] width 208 height 15
click at [378, 221] on input "Modern teaching tools and trained teachers" at bounding box center [373, 216] width 9 height 9
checkbox input "true"
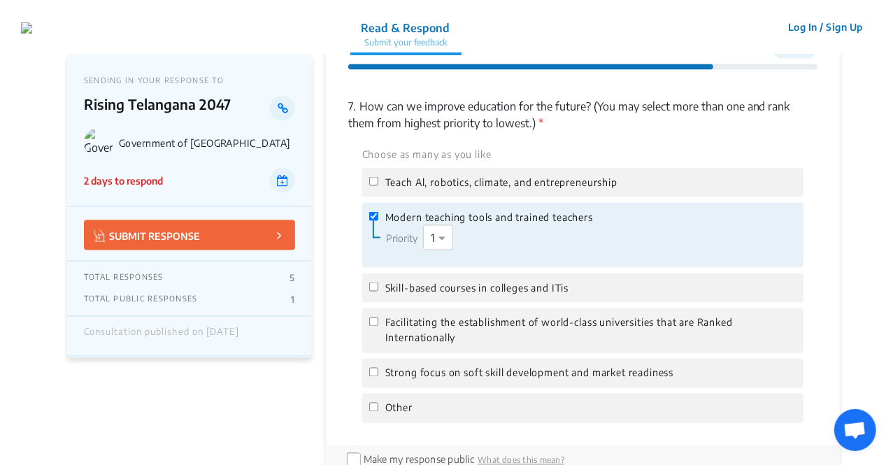
click at [408, 282] on span "Skill-based courses in colleges and ITis" at bounding box center [477, 287] width 184 height 15
click at [378, 283] on input "Skill-based courses in colleges and ITis" at bounding box center [373, 287] width 9 height 9
checkbox input "true"
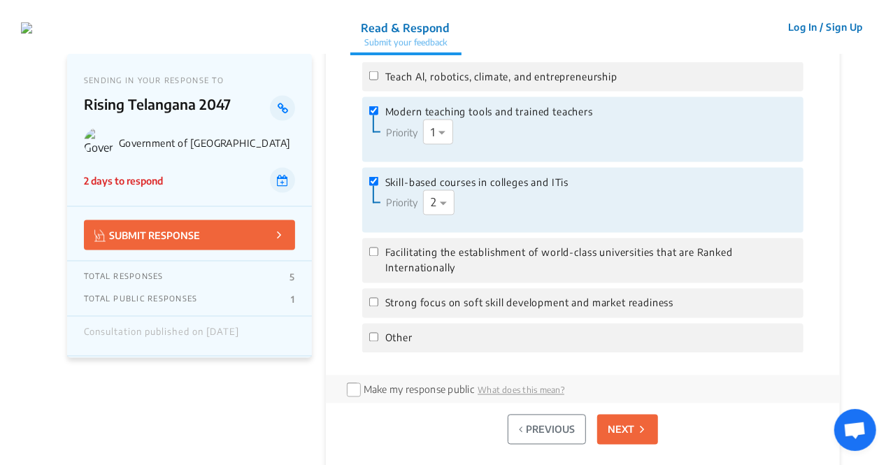
click at [611, 425] on p "NEXT" at bounding box center [621, 429] width 27 height 15
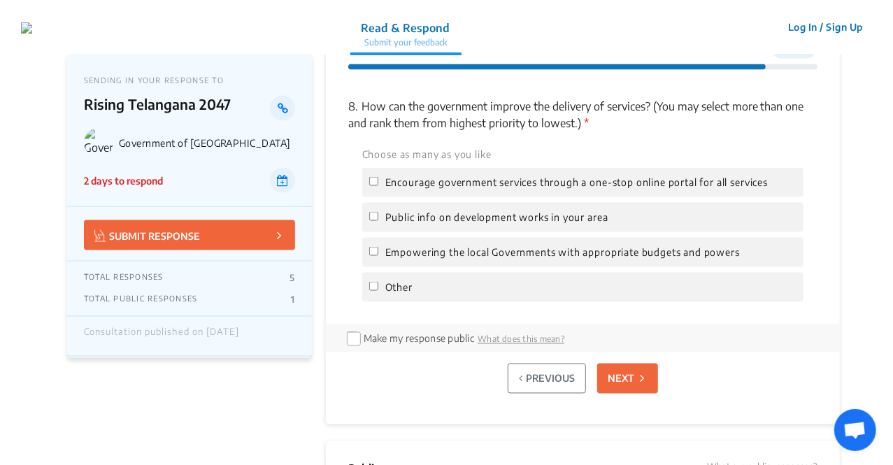
click at [463, 185] on span "Encourage government services through a one-stop online portal for all services" at bounding box center [576, 182] width 383 height 15
click at [378, 185] on input "Encourage government services through a one-stop online portal for all services" at bounding box center [373, 181] width 9 height 9
checkbox input "true"
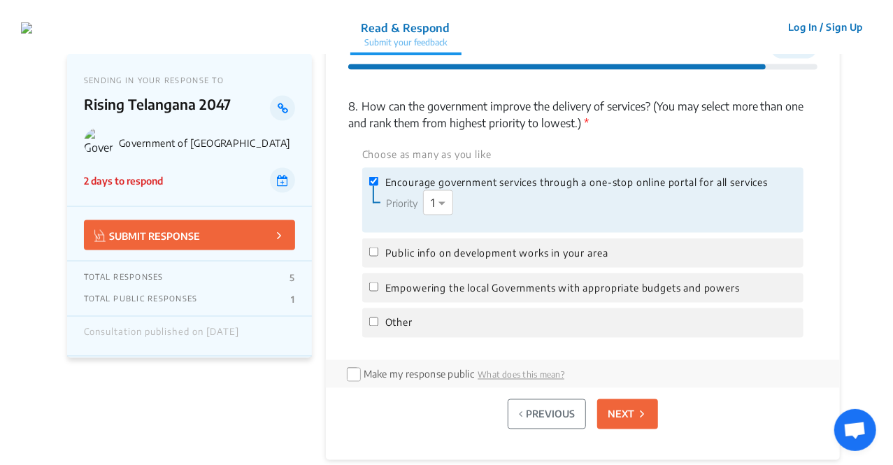
click at [443, 276] on div "Empowering the local Governments with appropriate budgets and powers" at bounding box center [582, 287] width 441 height 29
click at [446, 288] on span "Empowering the local Governments with appropriate budgets and powers" at bounding box center [562, 287] width 355 height 15
click at [378, 288] on input "Empowering the local Governments with appropriate budgets and powers" at bounding box center [373, 287] width 9 height 9
checkbox input "true"
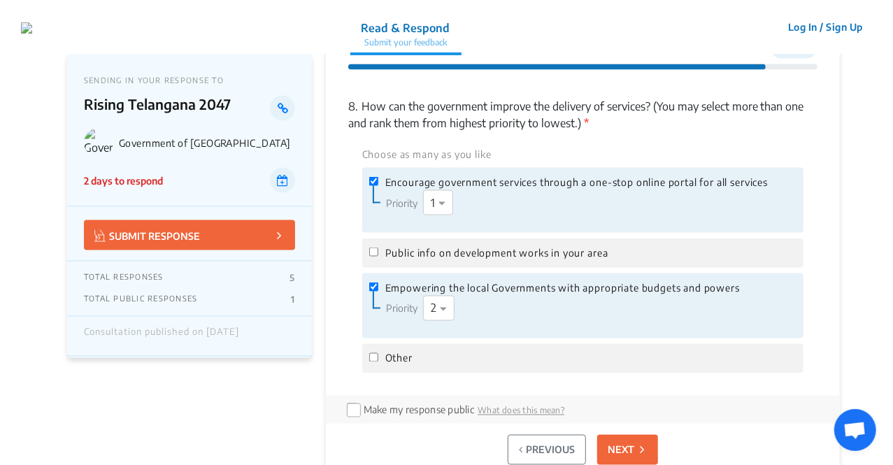
click at [628, 448] on p "NEXT" at bounding box center [621, 450] width 27 height 15
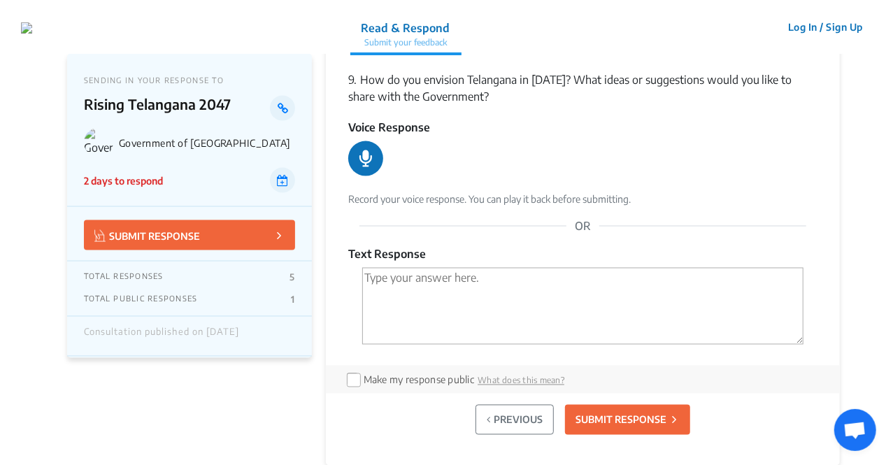
scroll to position [1071, 0]
click at [370, 164] on icon at bounding box center [365, 158] width 21 height 21
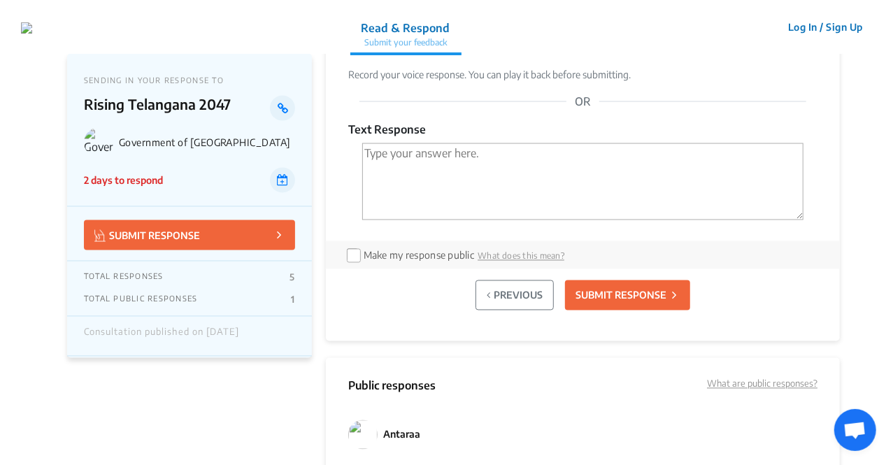
scroll to position [1194, 0]
